Goal: Information Seeking & Learning: Learn about a topic

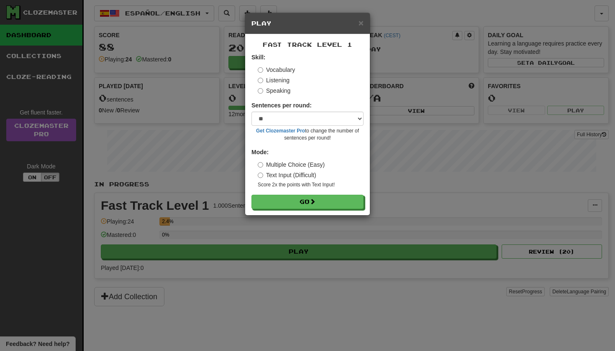
select select "**"
click at [295, 199] on button "Go" at bounding box center [308, 202] width 112 height 14
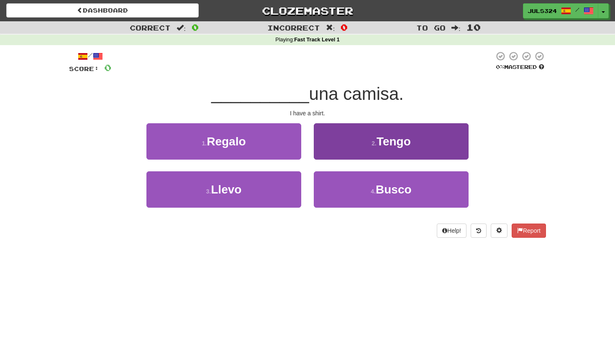
click at [369, 134] on button "2 . Tengo" at bounding box center [391, 141] width 155 height 36
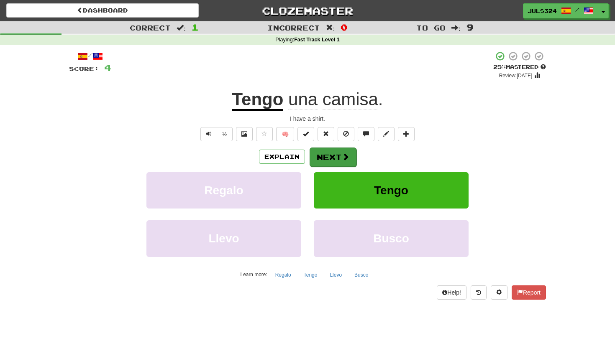
click at [331, 158] on button "Next" at bounding box center [333, 157] width 47 height 19
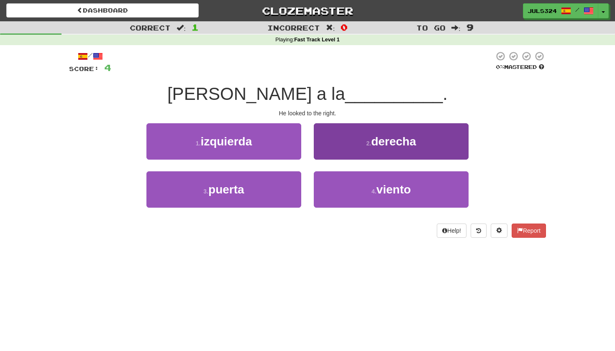
click at [344, 128] on button "2 . derecha" at bounding box center [391, 141] width 155 height 36
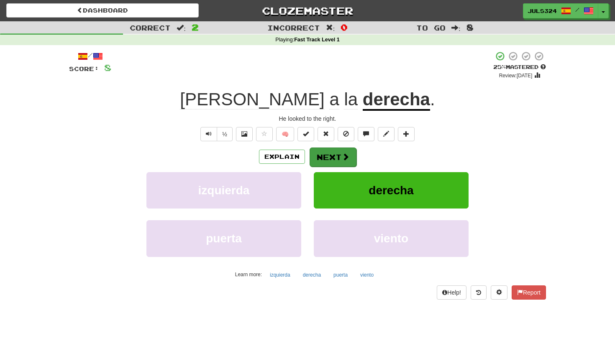
click at [335, 149] on button "Next" at bounding box center [333, 157] width 47 height 19
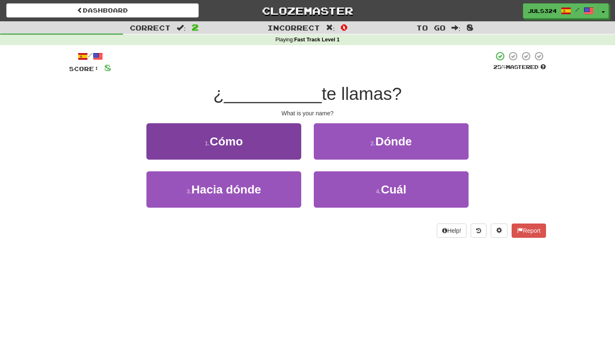
click at [267, 140] on button "1 . Cómo" at bounding box center [223, 141] width 155 height 36
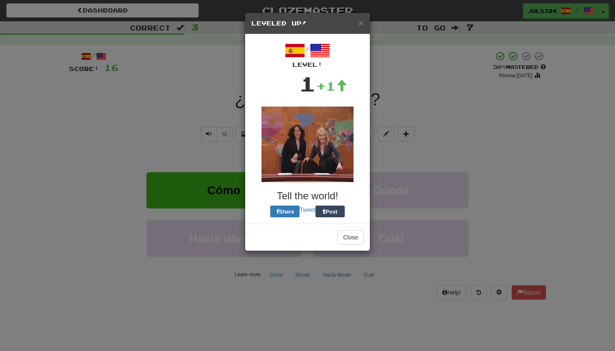
click at [359, 28] on div "× Leveled Up!" at bounding box center [307, 23] width 125 height 21
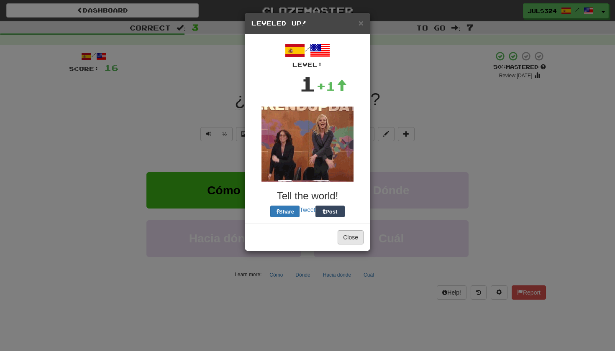
click at [350, 230] on button "Close" at bounding box center [351, 237] width 26 height 14
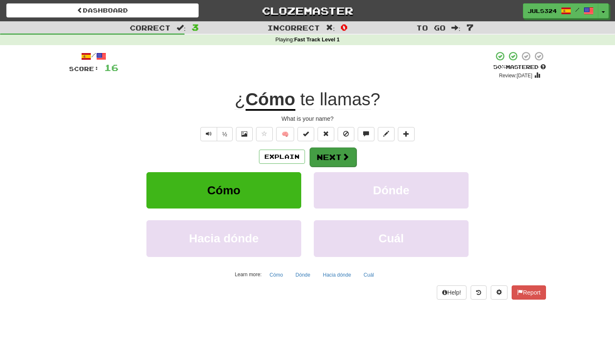
click at [342, 153] on span at bounding box center [346, 157] width 8 height 8
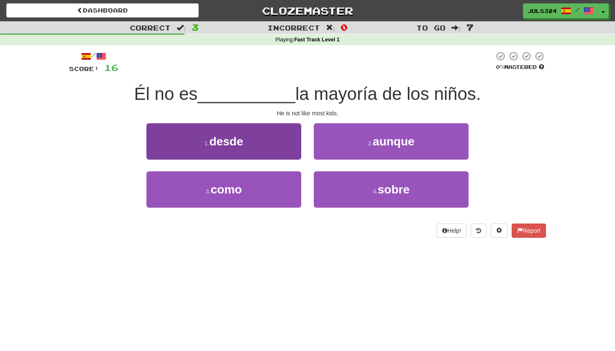
click at [256, 140] on button "1 . desde" at bounding box center [223, 141] width 155 height 36
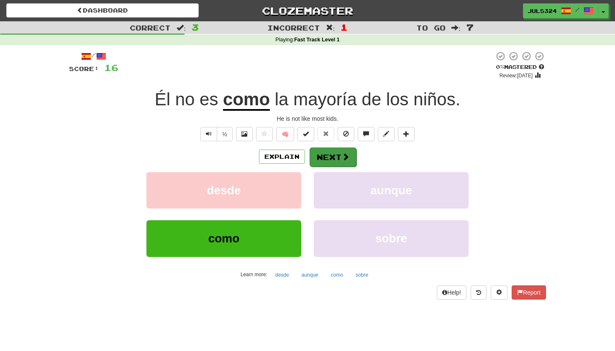
click at [340, 156] on button "Next" at bounding box center [333, 157] width 47 height 19
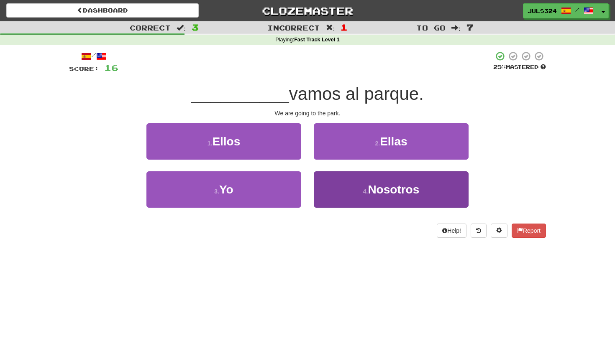
click at [363, 200] on button "4 . Nosotros" at bounding box center [391, 190] width 155 height 36
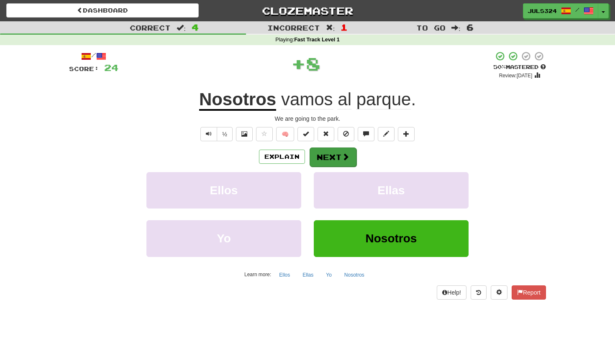
click at [348, 157] on span at bounding box center [346, 157] width 8 height 8
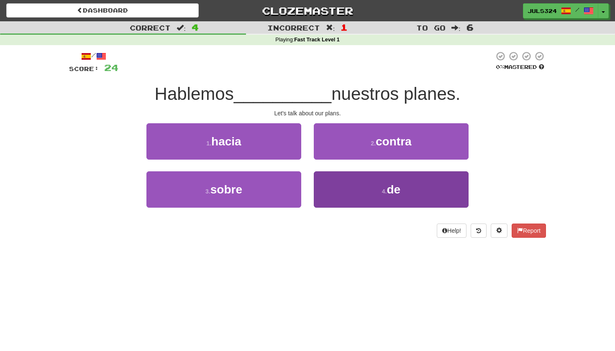
click at [336, 192] on button "4 . de" at bounding box center [391, 190] width 155 height 36
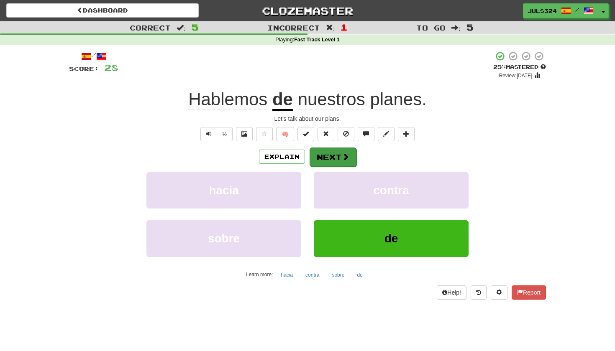
click at [336, 157] on button "Next" at bounding box center [333, 157] width 47 height 19
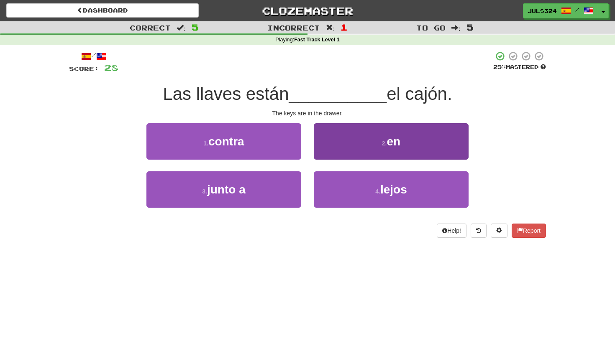
click at [402, 130] on button "2 . en" at bounding box center [391, 141] width 155 height 36
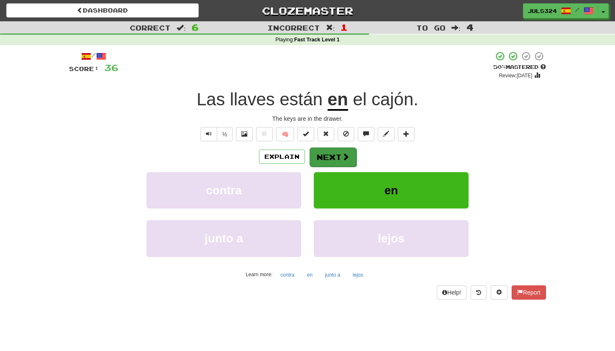
click at [338, 161] on button "Next" at bounding box center [333, 157] width 47 height 19
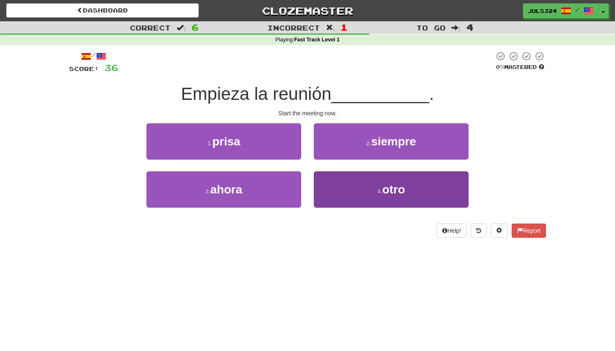
click at [357, 194] on button "4 . otro" at bounding box center [391, 190] width 155 height 36
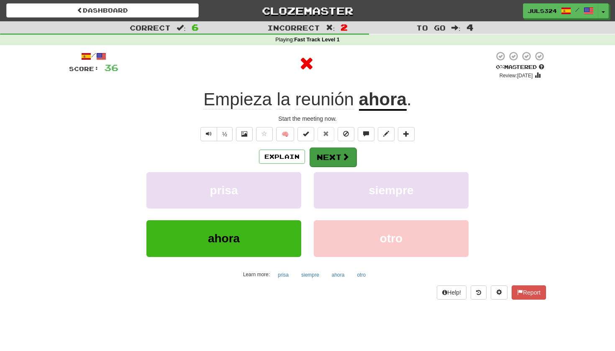
click at [345, 154] on span at bounding box center [346, 157] width 8 height 8
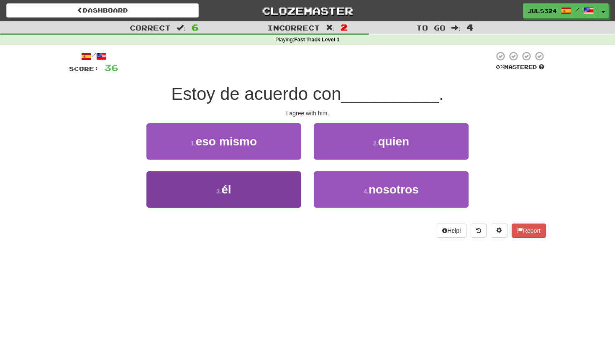
click at [254, 197] on button "3 . él" at bounding box center [223, 190] width 155 height 36
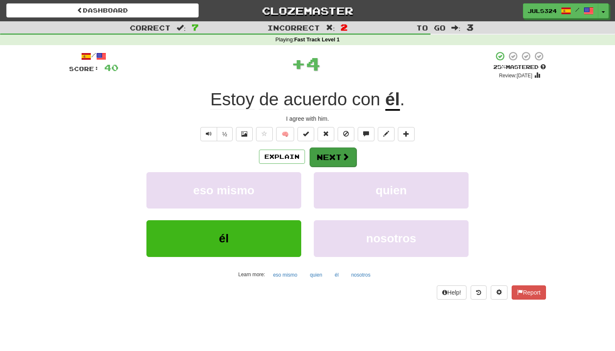
click at [330, 159] on button "Next" at bounding box center [333, 157] width 47 height 19
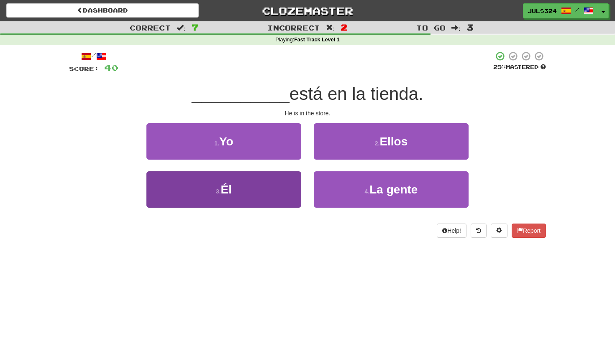
click at [264, 188] on button "3 . Él" at bounding box center [223, 190] width 155 height 36
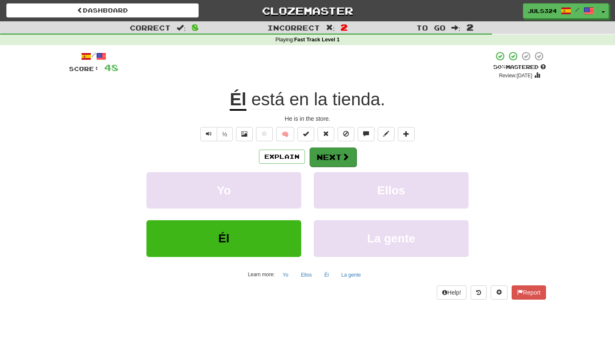
click at [340, 154] on button "Next" at bounding box center [333, 157] width 47 height 19
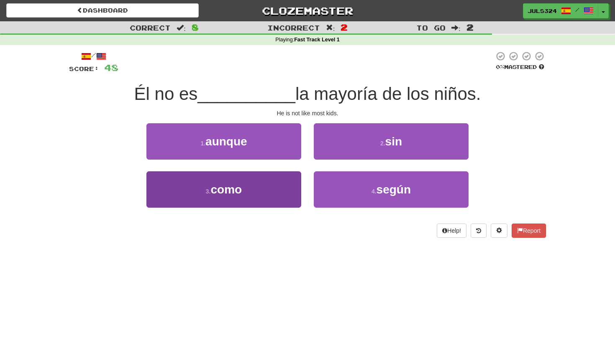
click at [244, 190] on button "3 . como" at bounding box center [223, 190] width 155 height 36
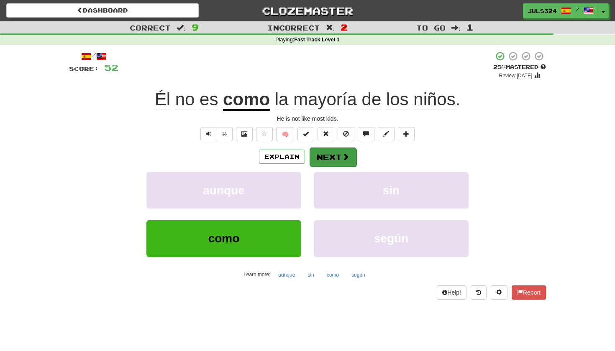
click at [334, 163] on button "Next" at bounding box center [333, 157] width 47 height 19
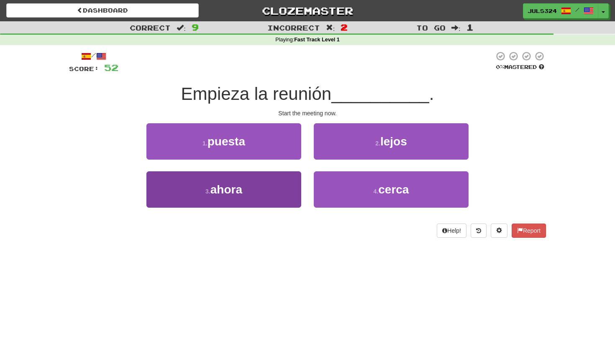
click at [267, 188] on button "3 . ahora" at bounding box center [223, 190] width 155 height 36
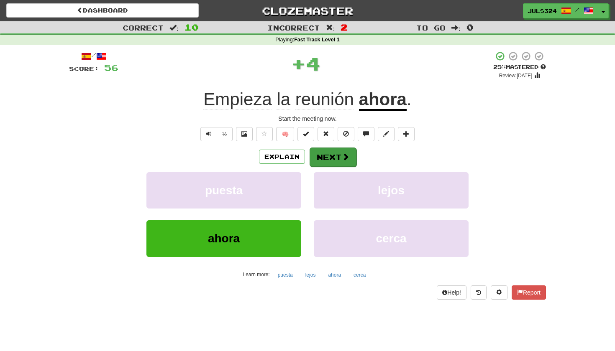
click at [341, 151] on button "Next" at bounding box center [333, 157] width 47 height 19
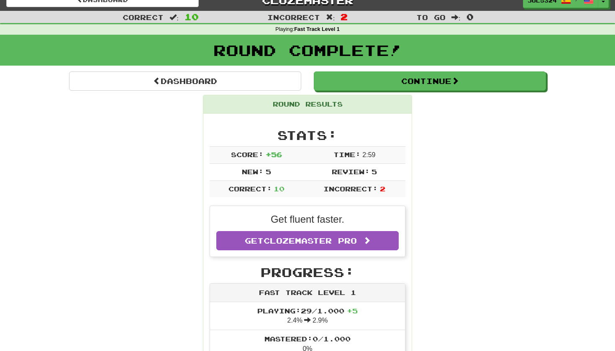
scroll to position [17, 0]
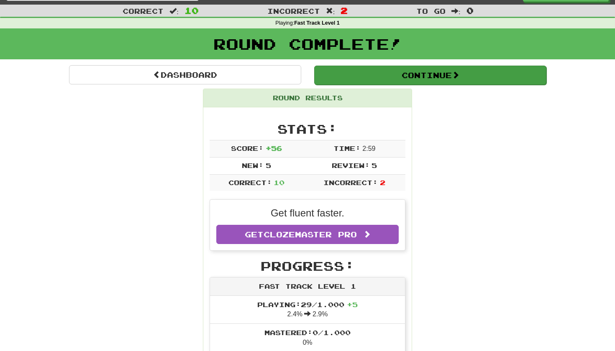
click at [423, 78] on button "Continue" at bounding box center [430, 75] width 232 height 19
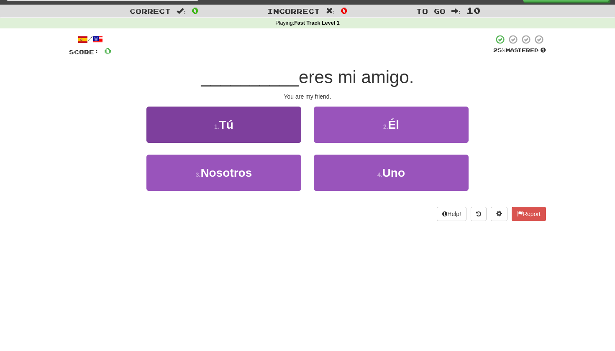
click at [276, 125] on button "1 . Tú" at bounding box center [223, 125] width 155 height 36
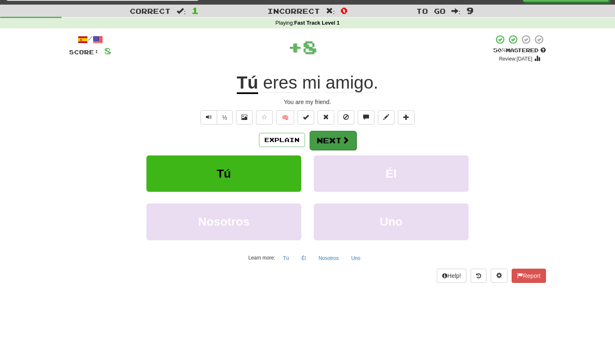
click at [319, 140] on button "Next" at bounding box center [333, 140] width 47 height 19
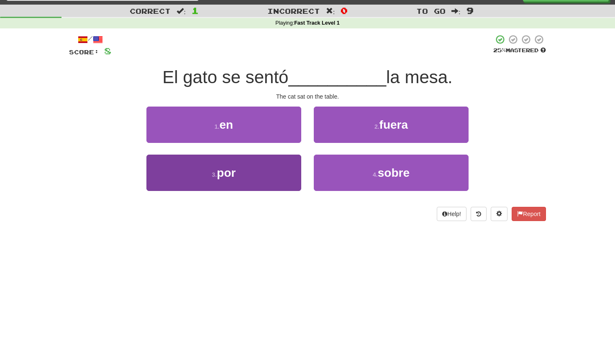
click at [261, 167] on button "3 . por" at bounding box center [223, 173] width 155 height 36
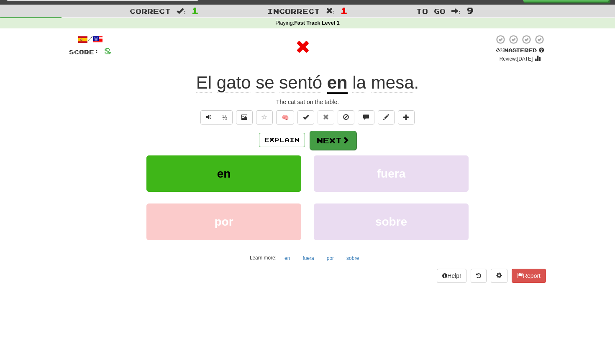
click at [328, 147] on button "Next" at bounding box center [333, 140] width 47 height 19
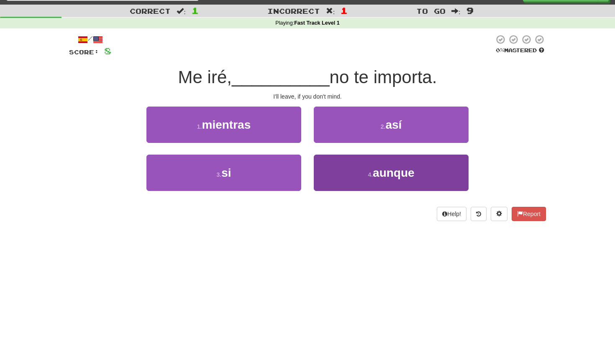
click at [341, 181] on button "4 . aunque" at bounding box center [391, 173] width 155 height 36
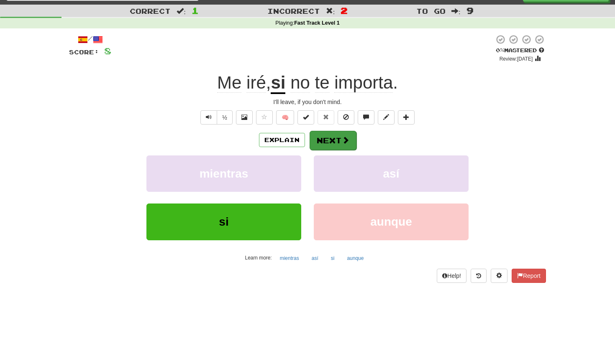
click at [348, 141] on span at bounding box center [346, 140] width 8 height 8
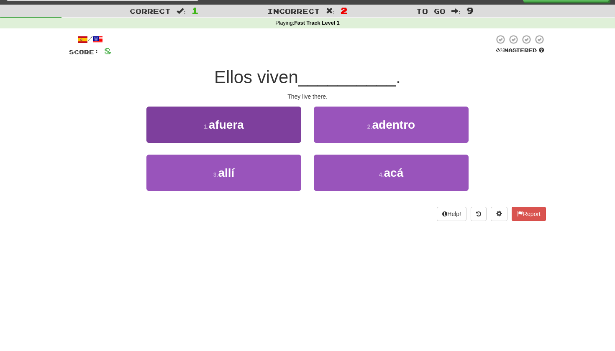
click at [266, 130] on button "1 . afuera" at bounding box center [223, 125] width 155 height 36
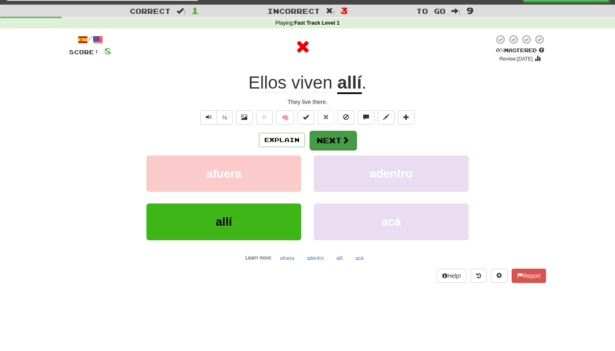
click at [340, 138] on button "Next" at bounding box center [333, 140] width 47 height 19
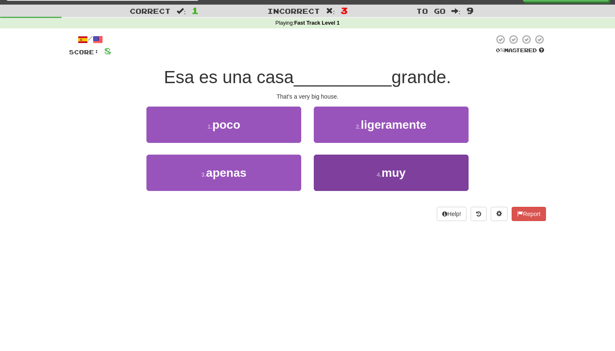
click at [384, 182] on button "4 . muy" at bounding box center [391, 173] width 155 height 36
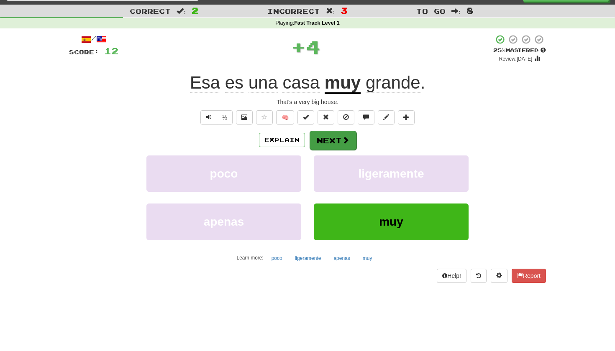
click at [352, 148] on button "Next" at bounding box center [333, 140] width 47 height 19
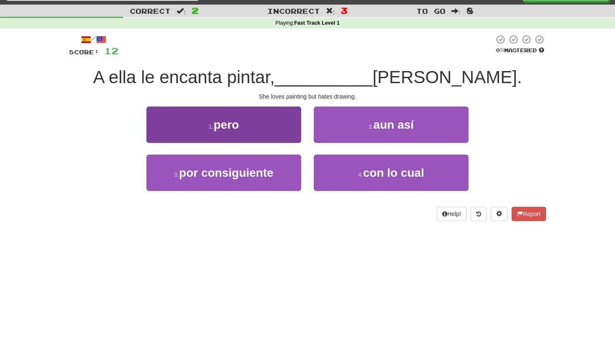
click at [261, 118] on button "1 . pero" at bounding box center [223, 125] width 155 height 36
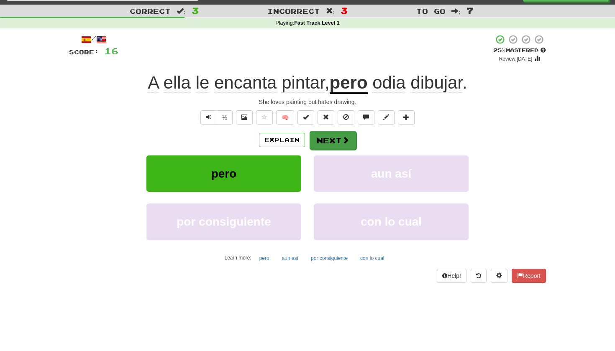
click at [347, 141] on span at bounding box center [346, 140] width 8 height 8
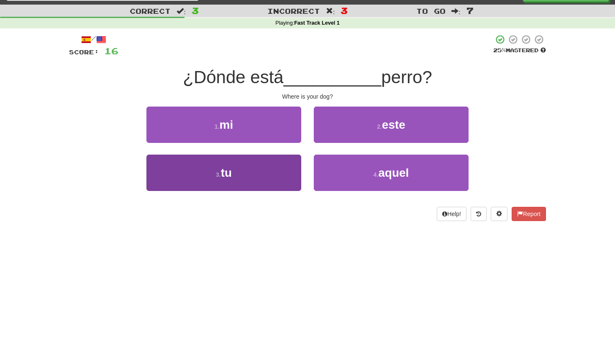
click at [259, 187] on button "3 . tu" at bounding box center [223, 173] width 155 height 36
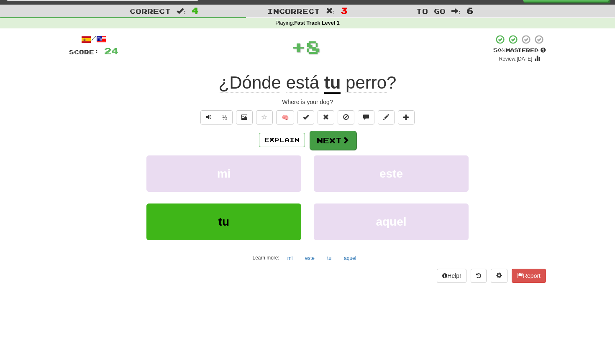
click at [342, 144] on span at bounding box center [346, 140] width 8 height 8
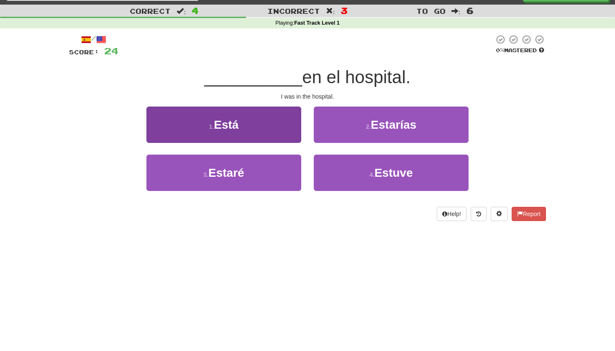
click at [270, 130] on button "1 . Está" at bounding box center [223, 125] width 155 height 36
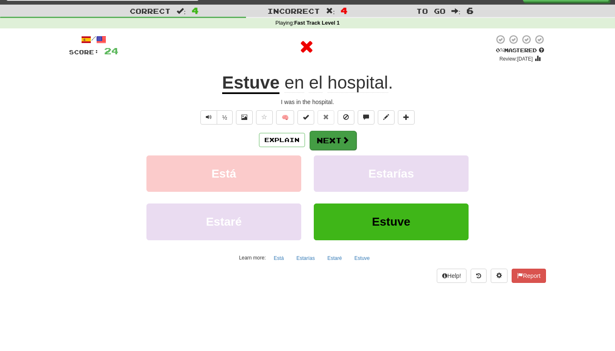
click at [350, 143] on button "Next" at bounding box center [333, 140] width 47 height 19
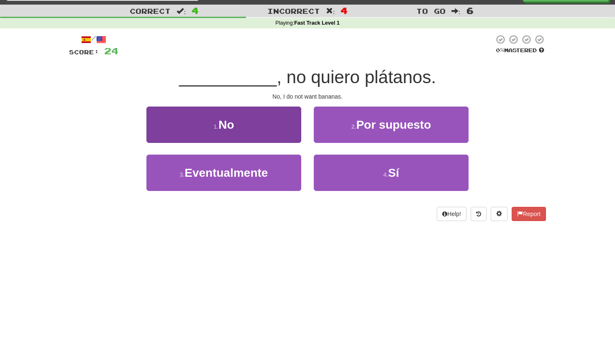
click at [286, 132] on button "1 . No" at bounding box center [223, 125] width 155 height 36
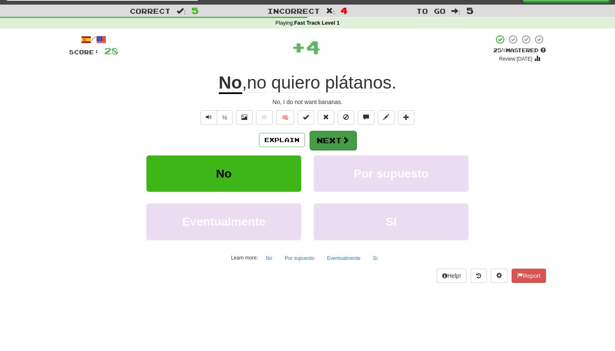
click at [333, 137] on button "Next" at bounding box center [333, 140] width 47 height 19
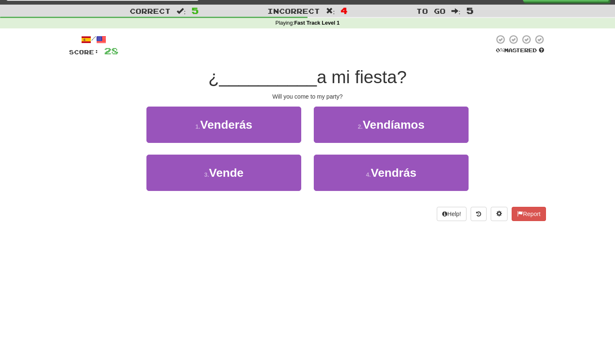
click at [348, 62] on div "/ Score: 28 0 % Mastered ¿ __________ a mi fiesta? Will you come to my party? 1…" at bounding box center [307, 127] width 477 height 187
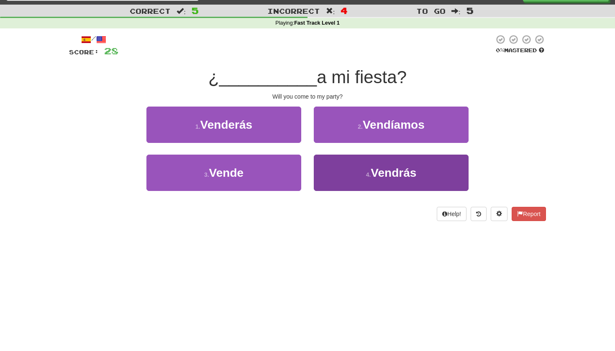
click at [351, 164] on button "4 . Vendrás" at bounding box center [391, 173] width 155 height 36
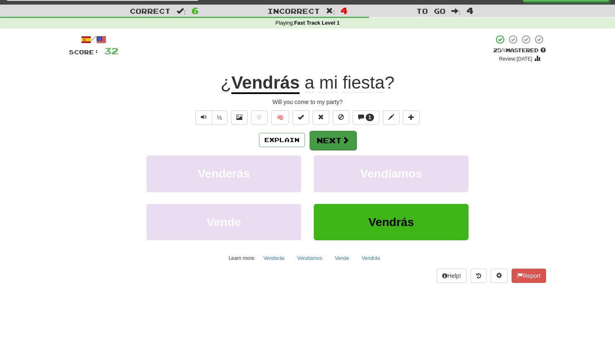
click at [344, 141] on span at bounding box center [346, 140] width 8 height 8
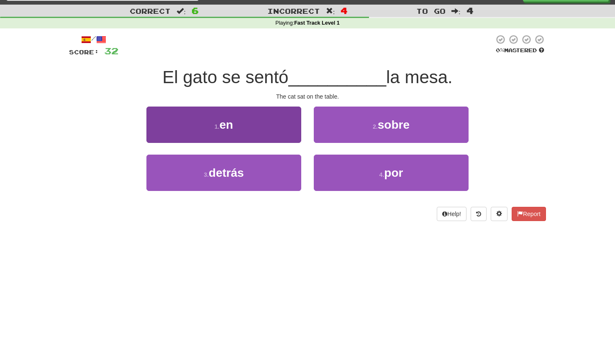
click at [252, 113] on button "1 . en" at bounding box center [223, 125] width 155 height 36
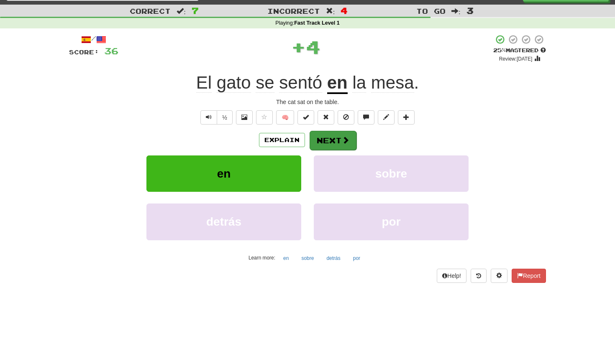
click at [327, 138] on button "Next" at bounding box center [333, 140] width 47 height 19
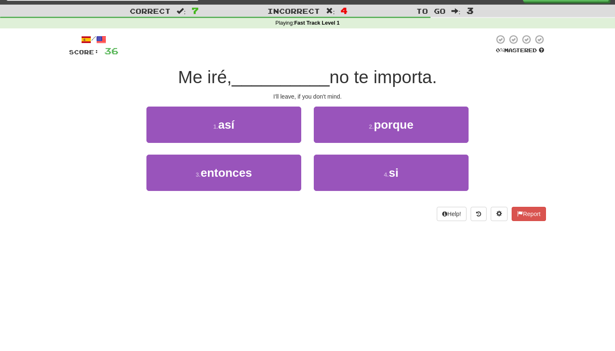
click at [340, 57] on div "/ Score: 36 0 % Mastered Me iré, __________ no te importa. I'll leave, if you d…" at bounding box center [307, 127] width 477 height 187
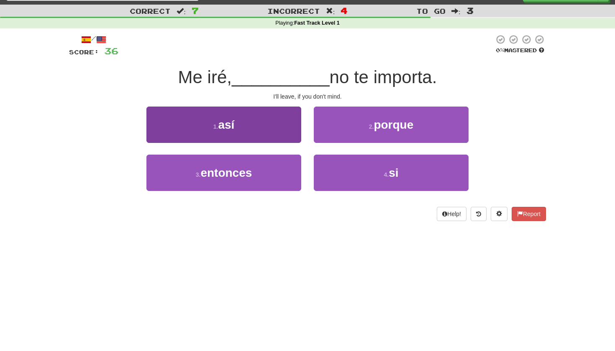
click at [269, 125] on button "1 . así" at bounding box center [223, 125] width 155 height 36
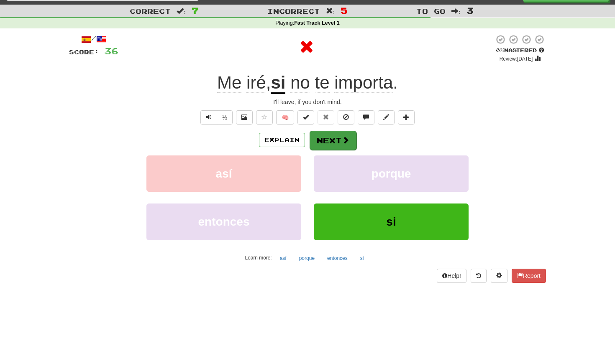
click at [344, 139] on span at bounding box center [346, 140] width 8 height 8
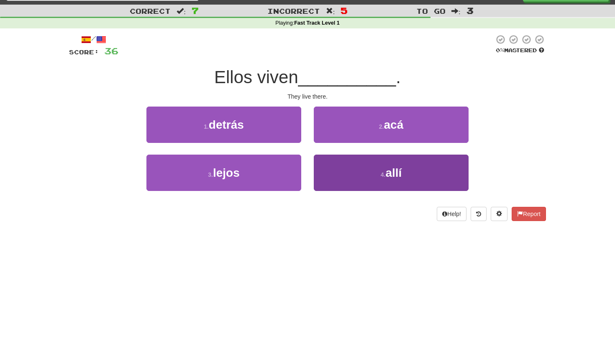
click at [342, 169] on button "4 . allí" at bounding box center [391, 173] width 155 height 36
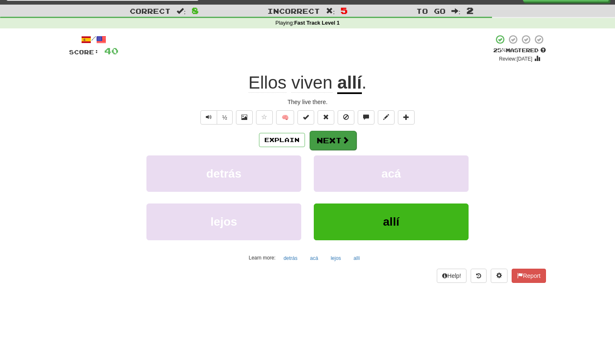
click at [346, 136] on span at bounding box center [346, 140] width 8 height 8
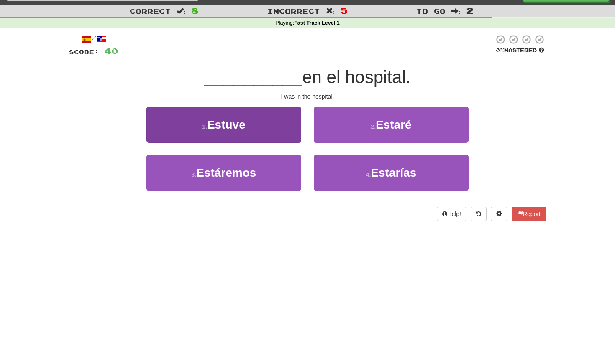
click at [285, 134] on button "1 . Estuve" at bounding box center [223, 125] width 155 height 36
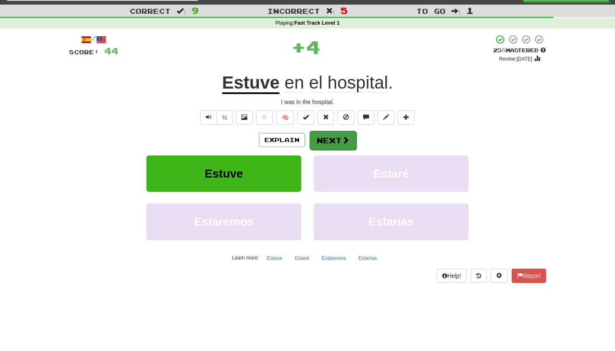
click at [345, 136] on button "Next" at bounding box center [333, 140] width 47 height 19
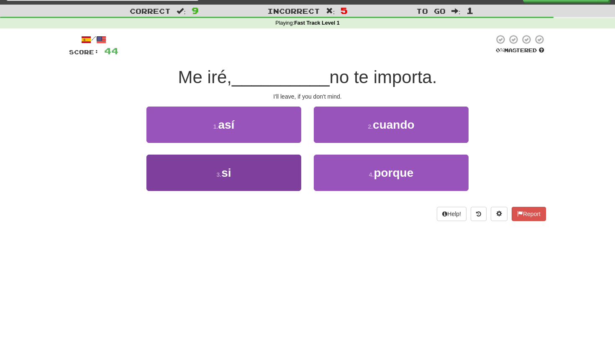
click at [258, 174] on button "3 . si" at bounding box center [223, 173] width 155 height 36
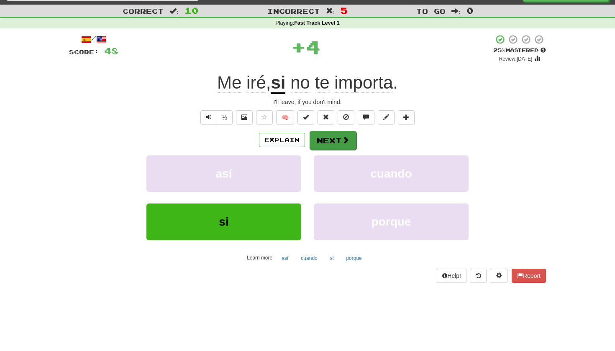
click at [333, 136] on button "Next" at bounding box center [333, 140] width 47 height 19
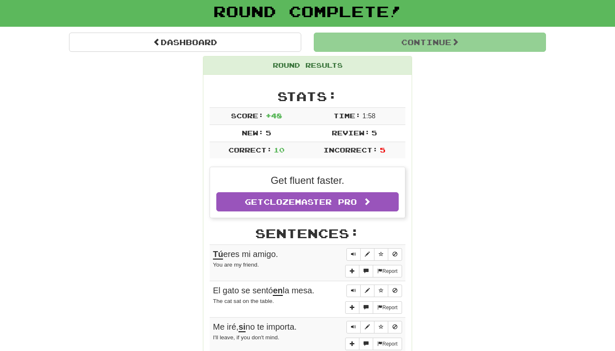
scroll to position [52, 0]
